Goal: Task Accomplishment & Management: Manage account settings

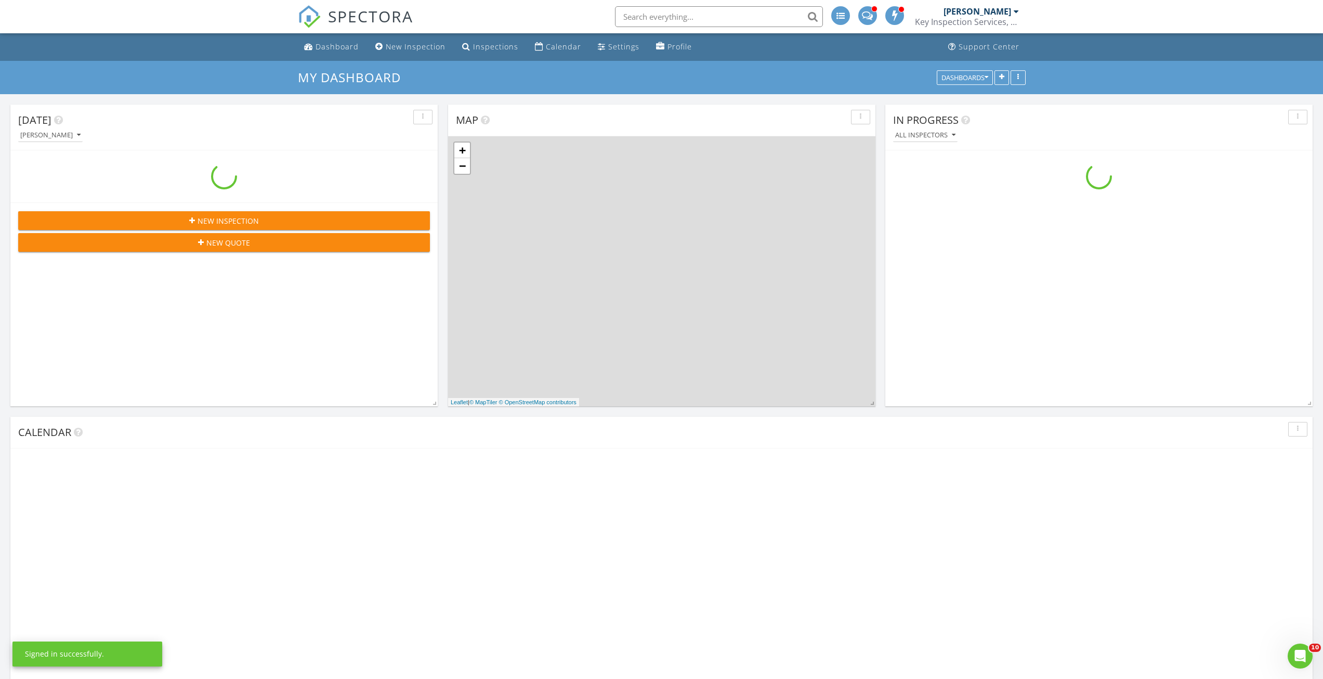
scroll to position [859, 1340]
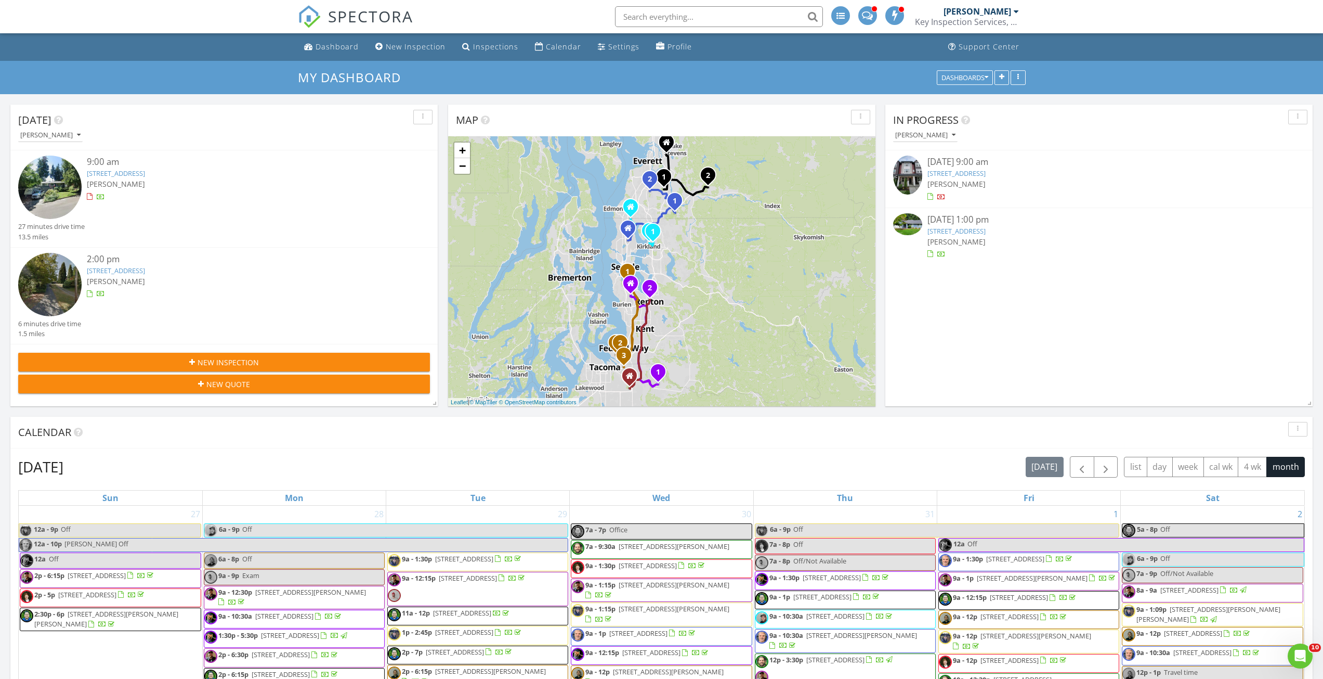
click at [64, 284] on img at bounding box center [49, 284] width 63 height 63
click at [917, 166] on img at bounding box center [907, 174] width 29 height 39
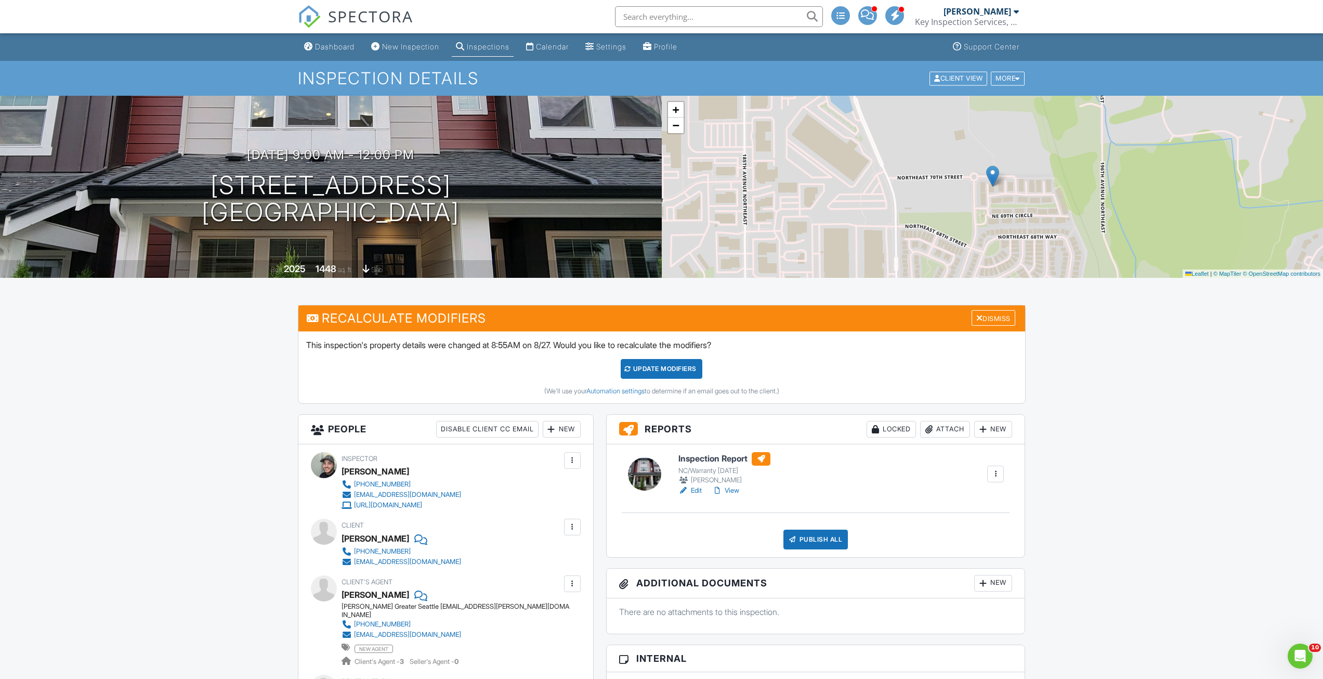
click at [702, 495] on link "Edit" at bounding box center [690, 490] width 23 height 10
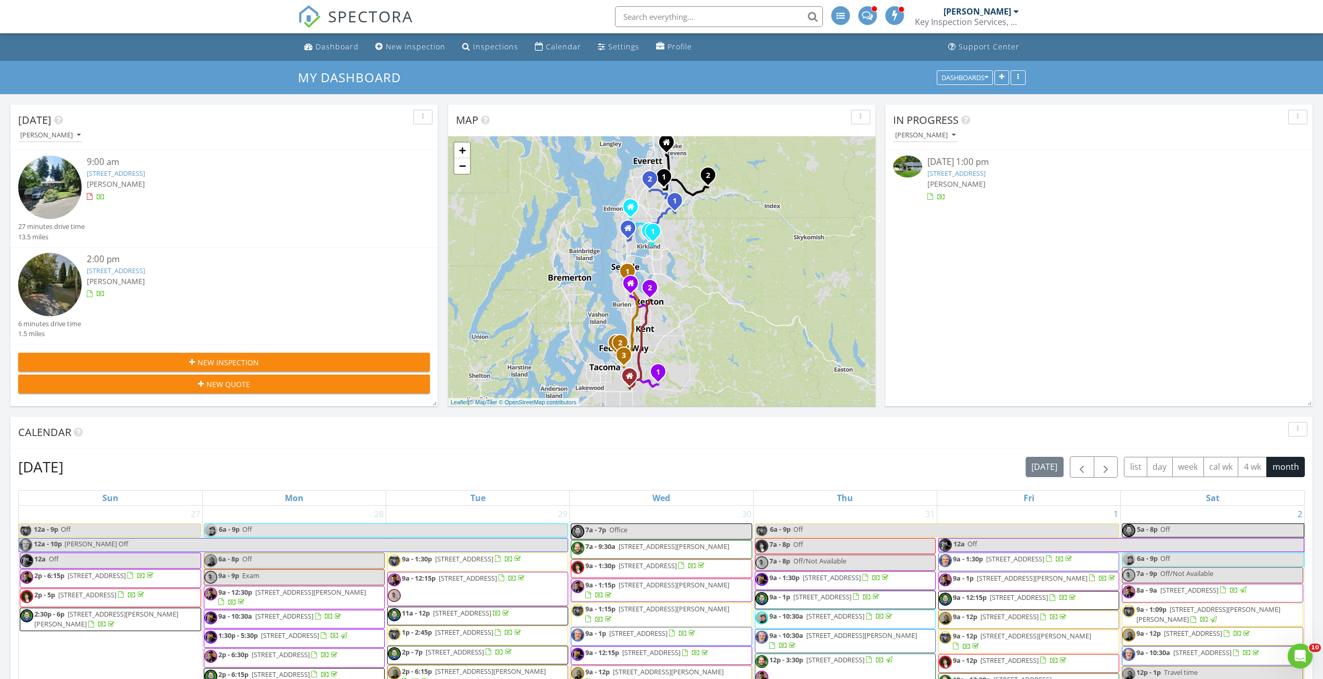
click at [900, 162] on img at bounding box center [907, 166] width 29 height 22
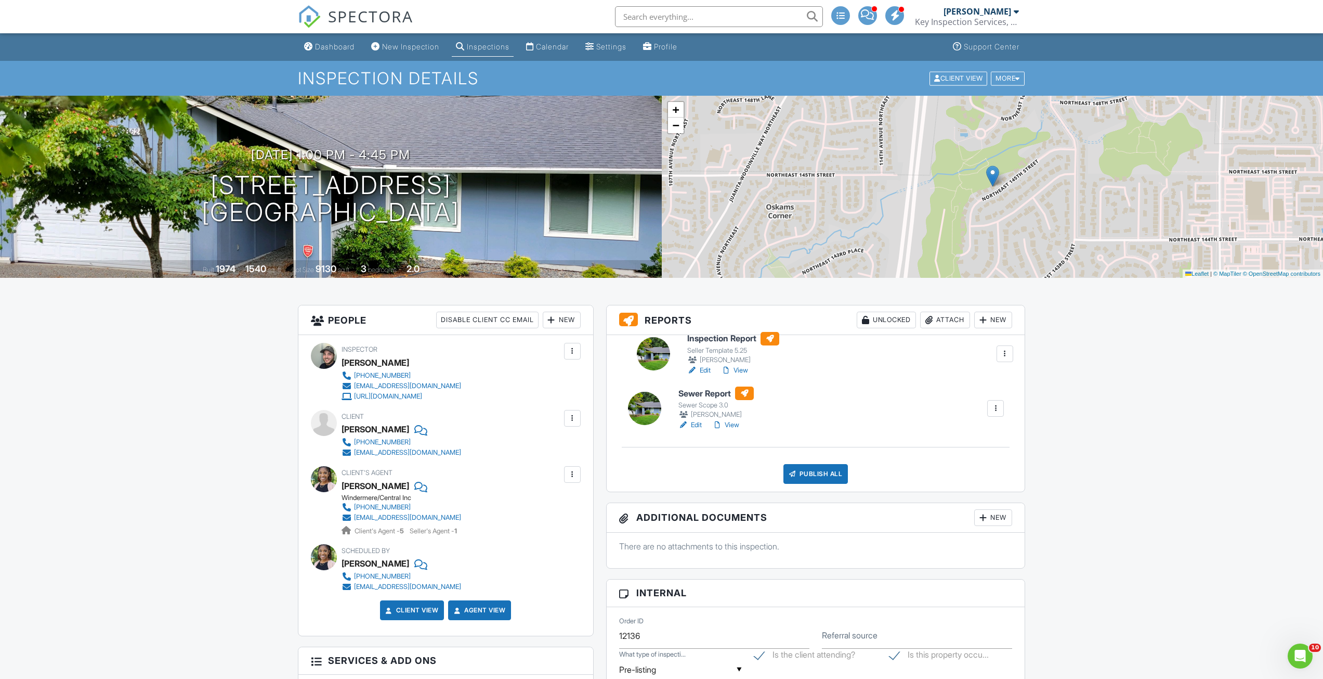
drag, startPoint x: 636, startPoint y: 423, endPoint x: 638, endPoint y: 363, distance: 59.8
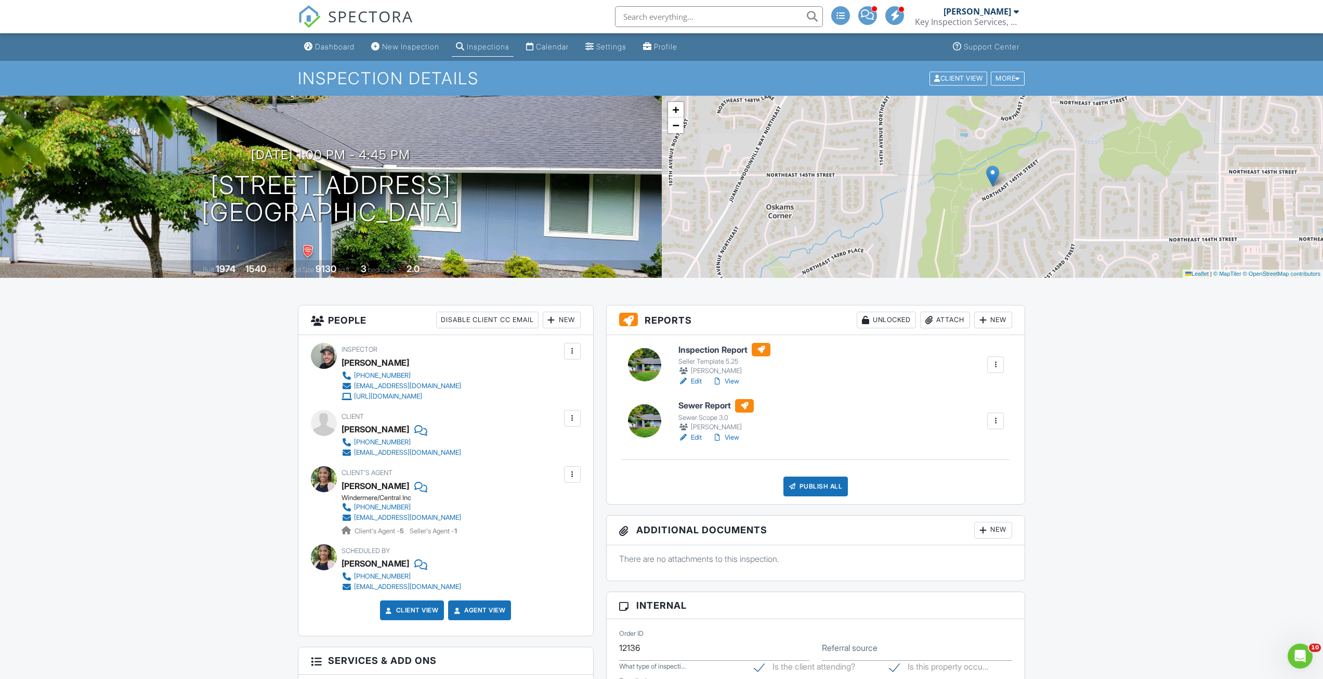
click at [696, 380] on link "Edit" at bounding box center [690, 381] width 23 height 10
drag, startPoint x: 368, startPoint y: 430, endPoint x: 387, endPoint y: 426, distance: 19.6
click at [407, 429] on div "David Poehlman" at bounding box center [406, 429] width 128 height 16
copy div "Poehlman"
click at [789, 480] on div "Publish All" at bounding box center [816, 486] width 65 height 20
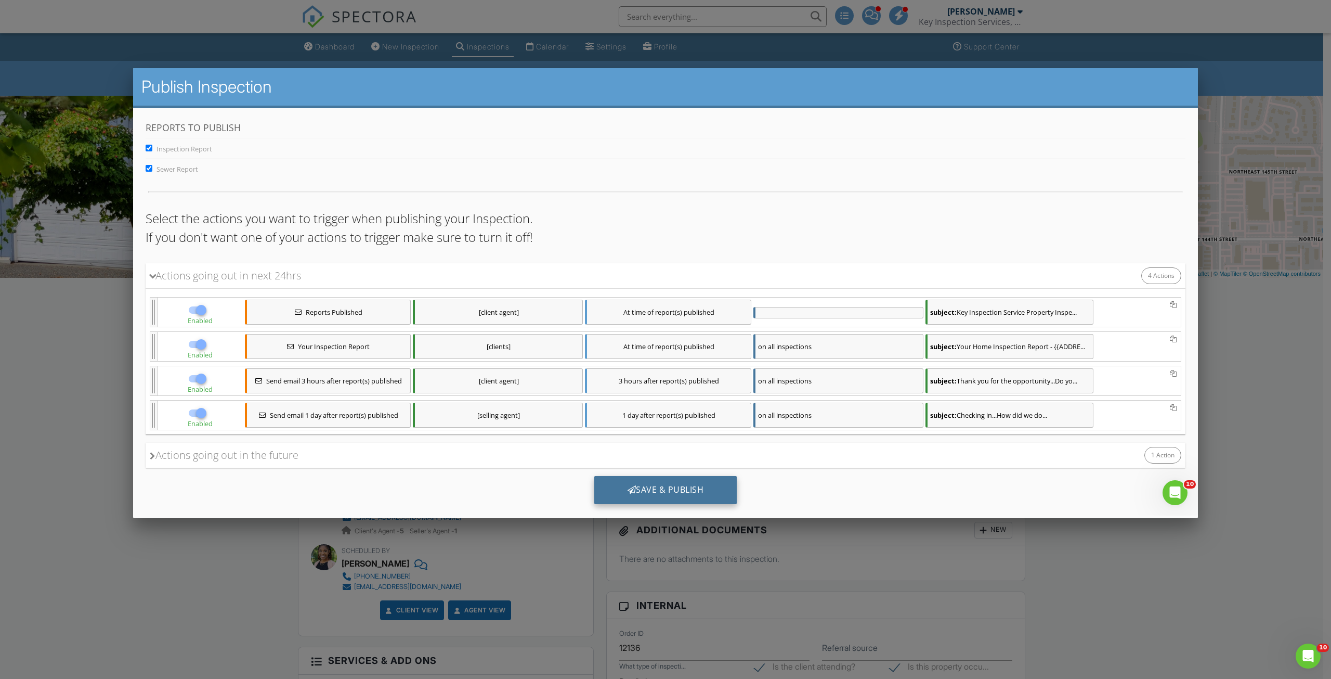
click at [640, 479] on div "Save & Publish" at bounding box center [665, 489] width 143 height 28
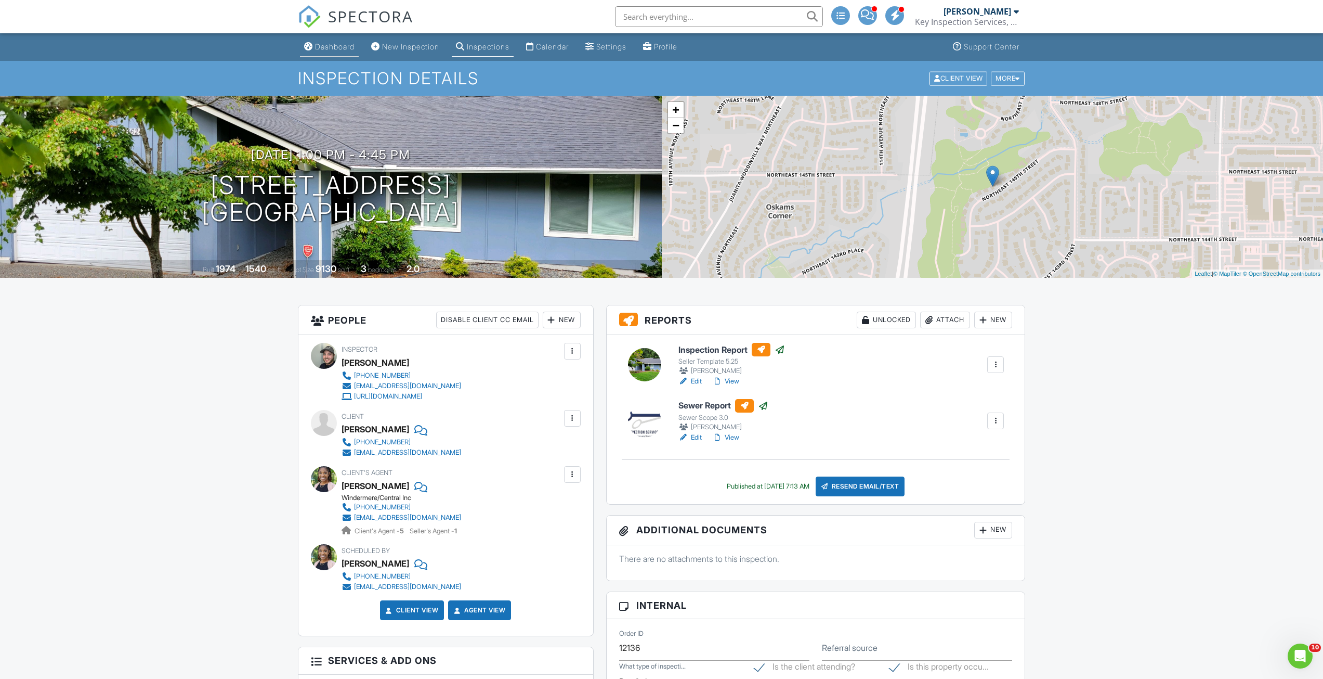
click at [332, 44] on div "Dashboard" at bounding box center [335, 46] width 40 height 9
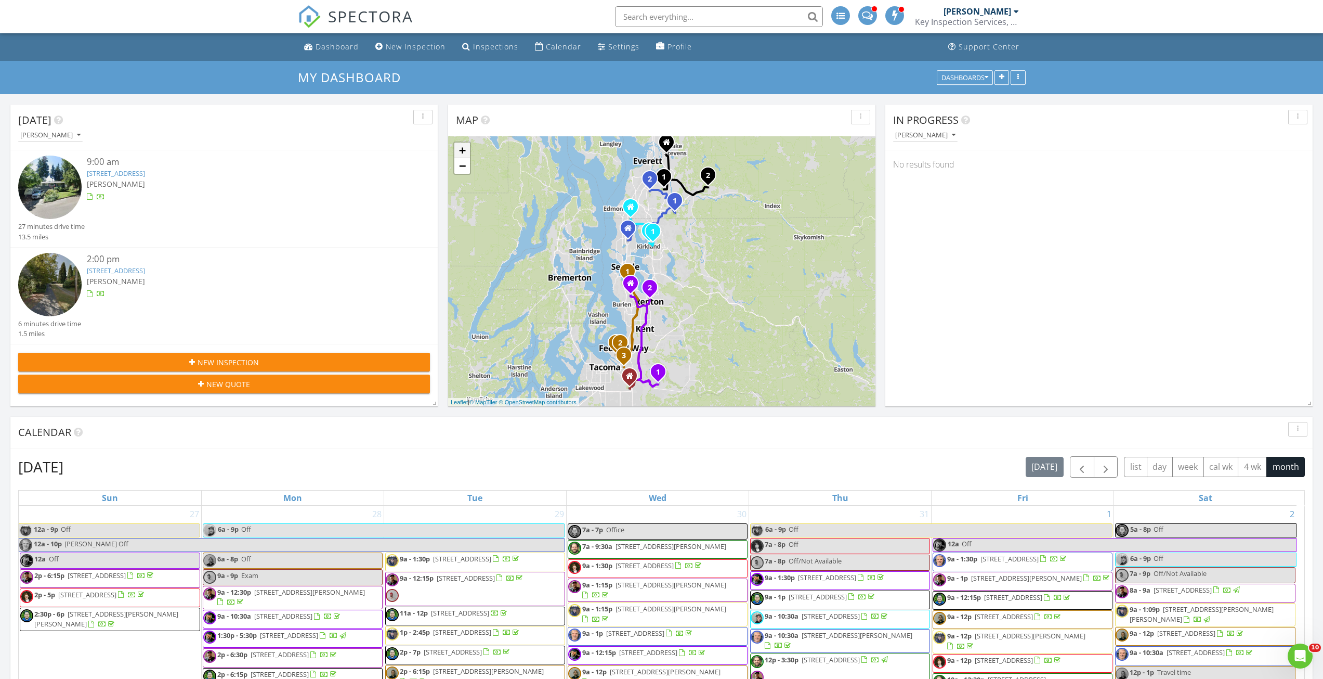
click at [464, 149] on link "+" at bounding box center [462, 150] width 16 height 16
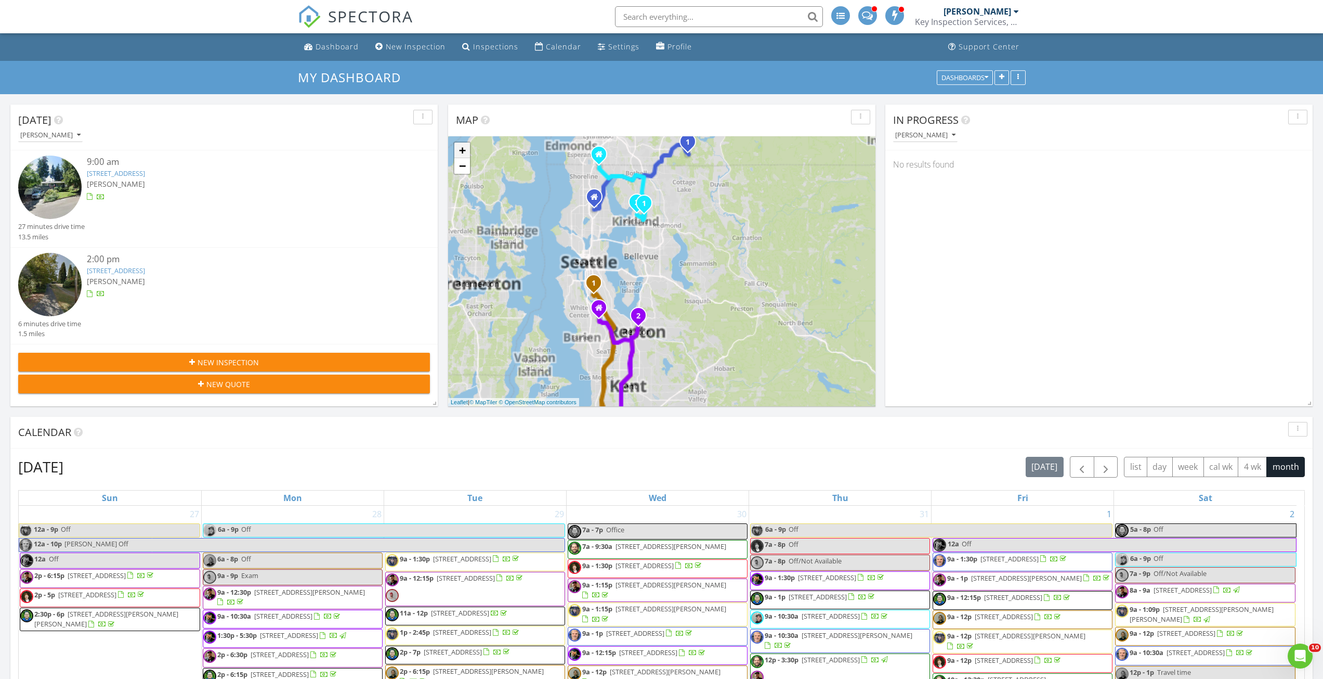
click at [464, 149] on link "+" at bounding box center [462, 150] width 16 height 16
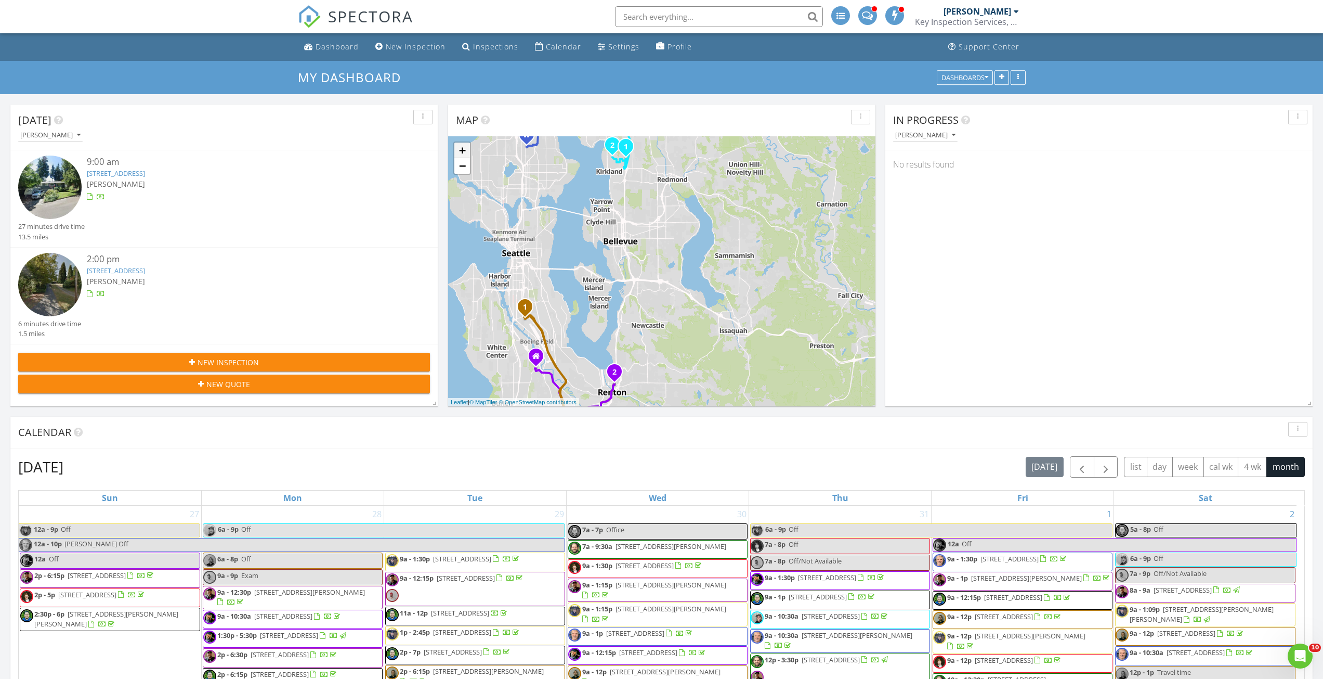
click at [465, 146] on link "+" at bounding box center [462, 150] width 16 height 16
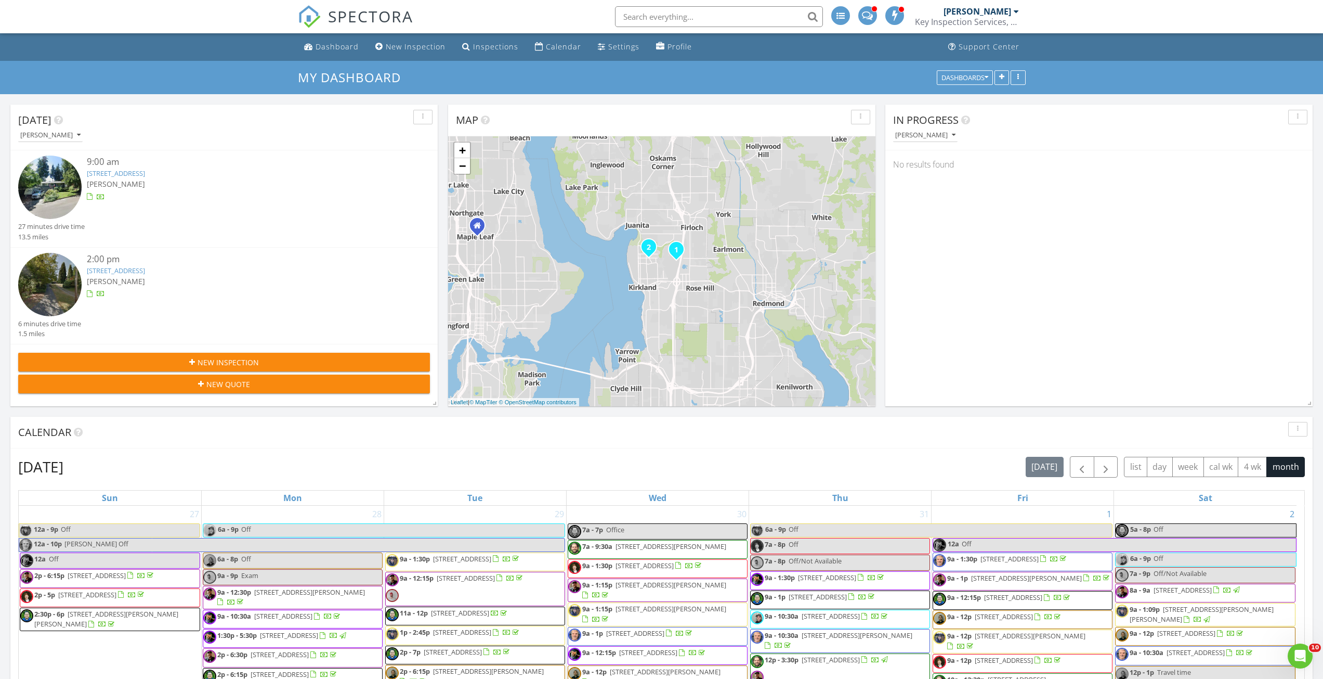
drag, startPoint x: 778, startPoint y: 318, endPoint x: 821, endPoint y: 438, distance: 127.6
click at [837, 455] on div "[DATE] [PERSON_NAME] 9:00 am [STREET_ADDRESS] [PERSON_NAME] 27 minutes drive ti…" at bounding box center [661, 515] width 1323 height 842
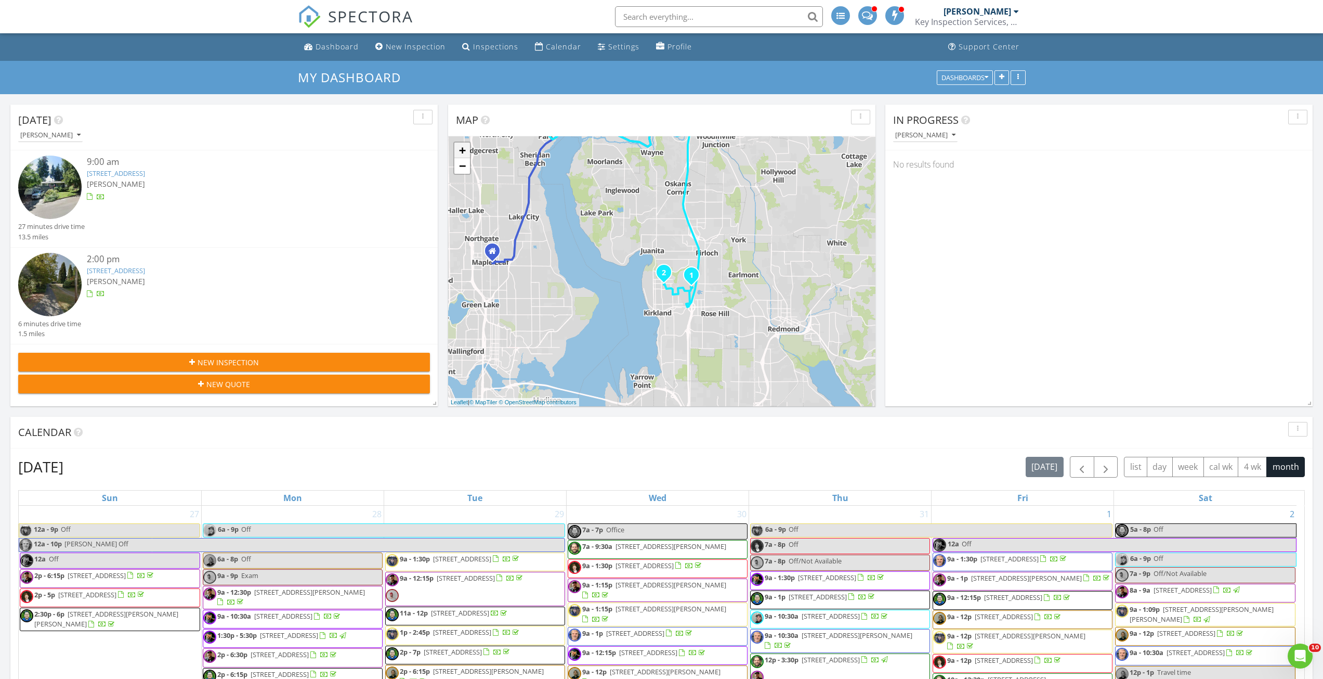
click at [466, 152] on link "+" at bounding box center [462, 150] width 16 height 16
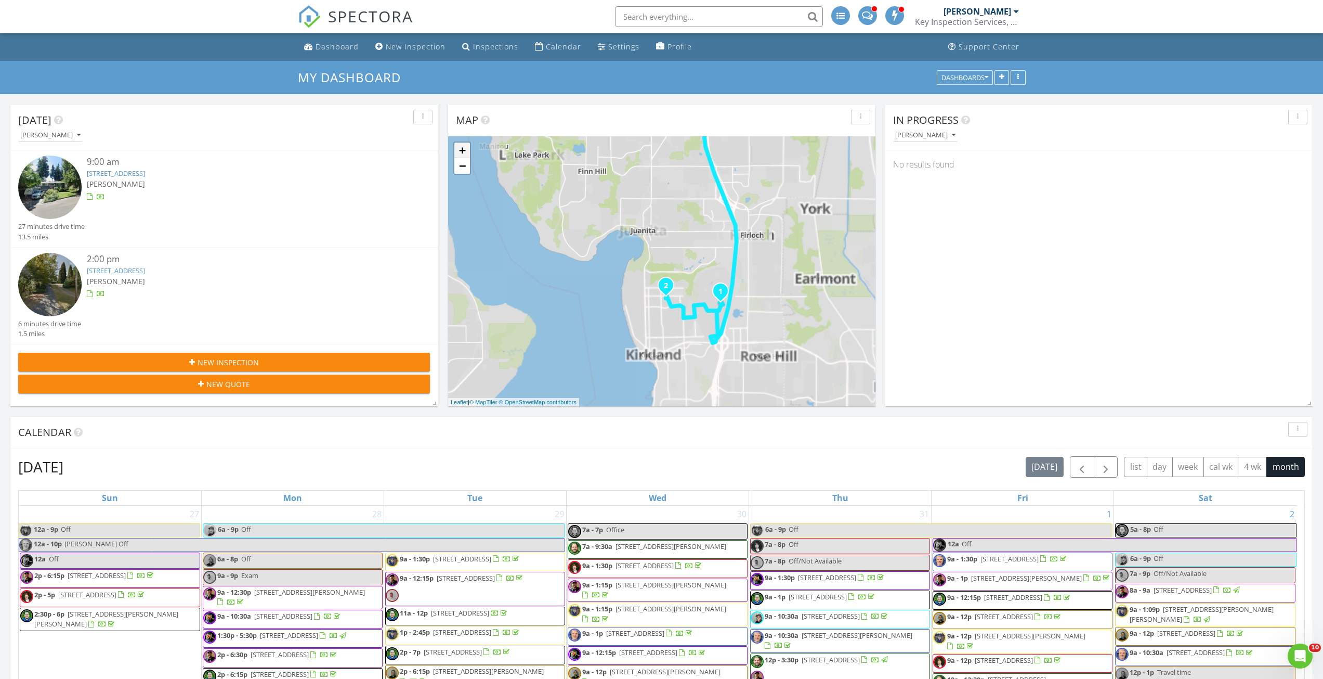
click at [466, 152] on link "+" at bounding box center [462, 150] width 16 height 16
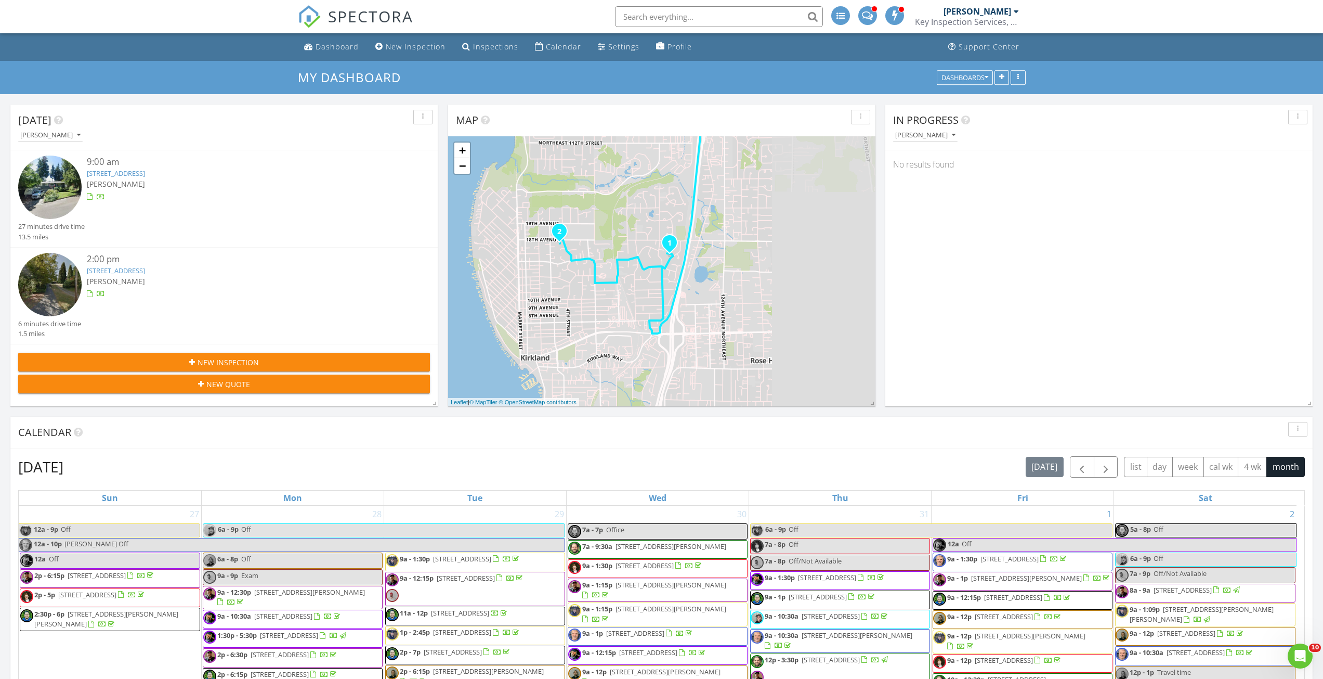
drag, startPoint x: 730, startPoint y: 287, endPoint x: 643, endPoint y: 232, distance: 102.3
click at [643, 232] on div "1 1 2 1 2 1 2 1 2 1 2 3 + − [GEOGRAPHIC_DATA] 161; WA [GEOGRAPHIC_DATA] 40.9 km…" at bounding box center [661, 271] width 427 height 270
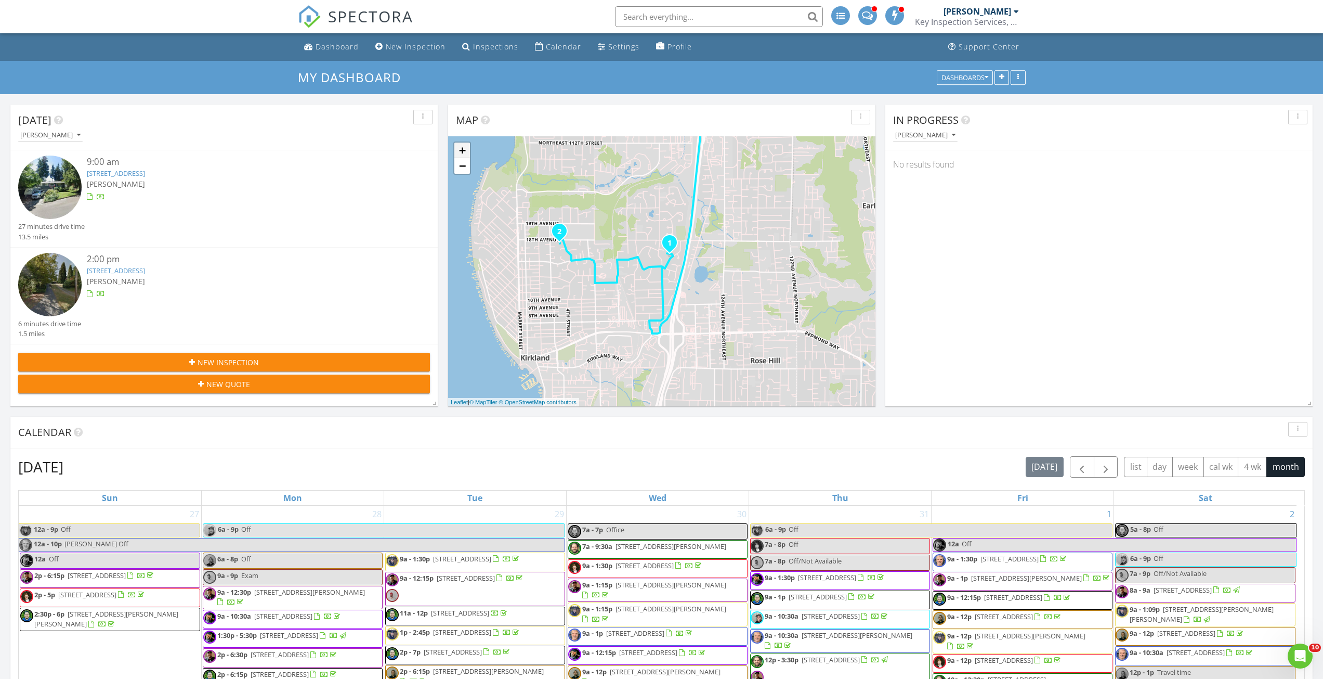
click at [462, 146] on link "+" at bounding box center [462, 150] width 16 height 16
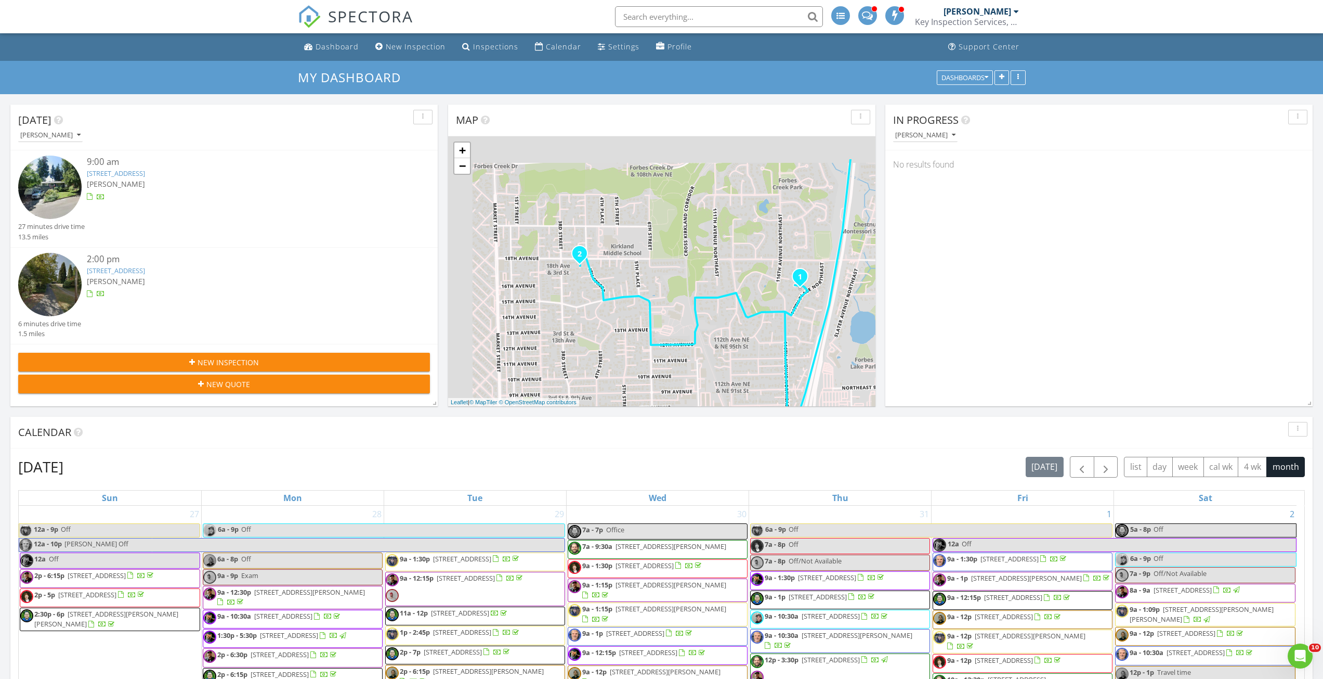
drag, startPoint x: 525, startPoint y: 191, endPoint x: 648, endPoint y: 241, distance: 132.5
click at [648, 241] on div "1 1 2 1 2 1 2 1 2 1 2 3 + − [GEOGRAPHIC_DATA] 161; WA [GEOGRAPHIC_DATA] 40.9 km…" at bounding box center [661, 271] width 427 height 270
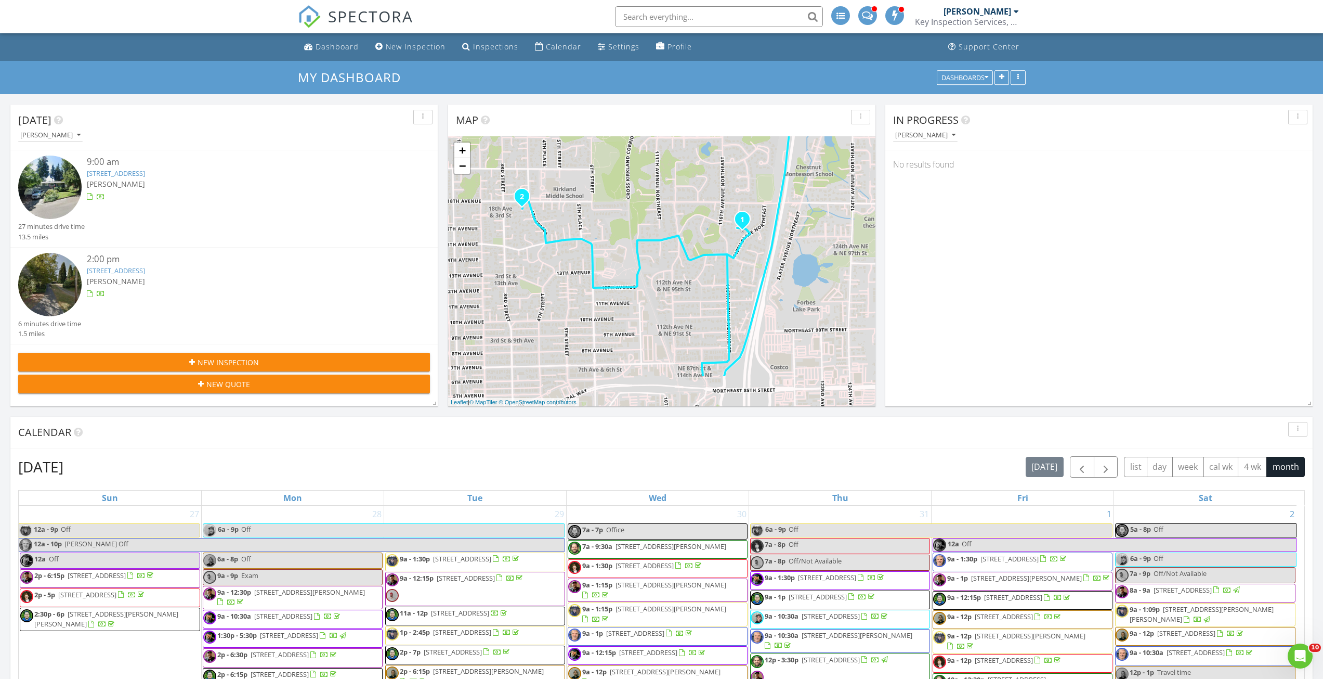
drag, startPoint x: 662, startPoint y: 269, endPoint x: 605, endPoint y: 210, distance: 82.4
click at [605, 210] on div "1 1 2 1 2 1 2 1 2 1 2 3 + − [GEOGRAPHIC_DATA] 161; WA [GEOGRAPHIC_DATA] 40.9 km…" at bounding box center [661, 271] width 427 height 270
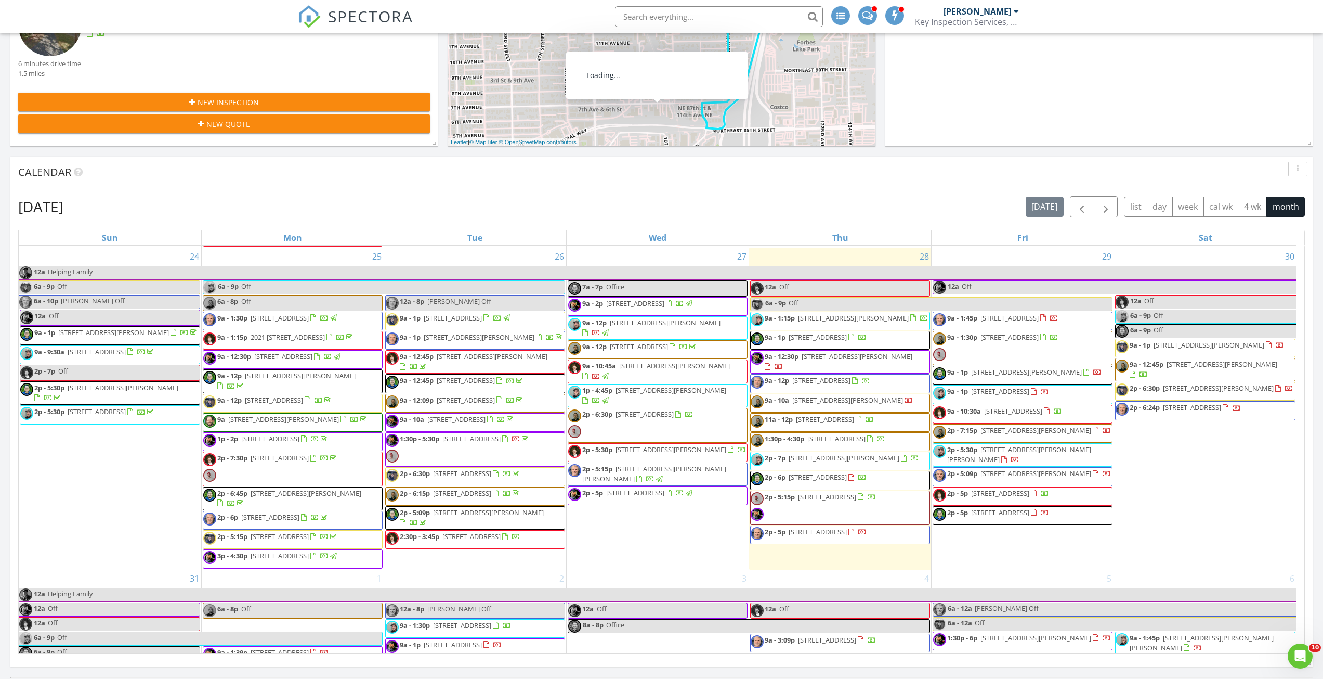
scroll to position [1352, 0]
